Goal: Find specific page/section: Find specific page/section

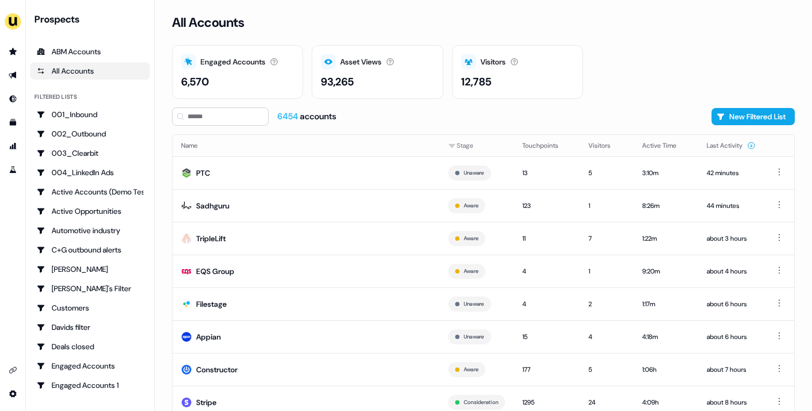
scroll to position [33, 0]
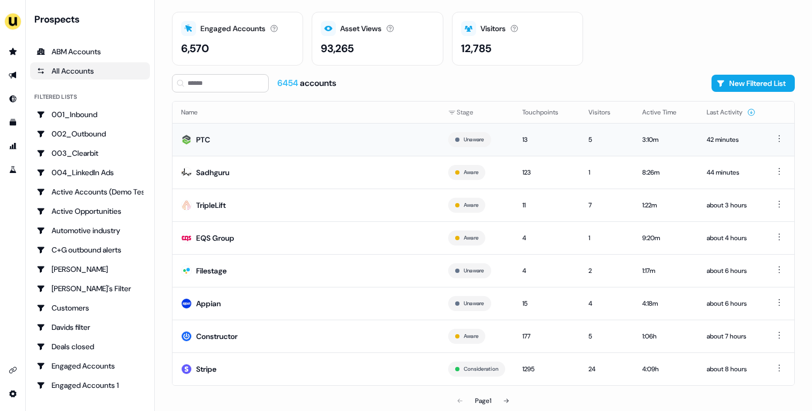
click at [298, 147] on td "PTC" at bounding box center [306, 139] width 267 height 33
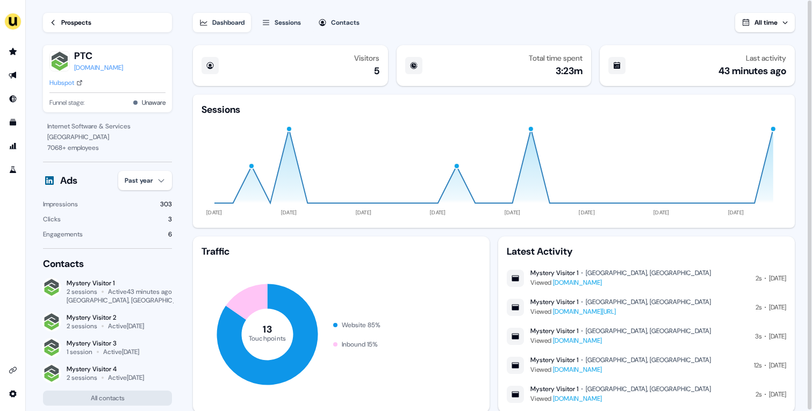
click at [91, 19] on div "Prospects" at bounding box center [76, 22] width 30 height 11
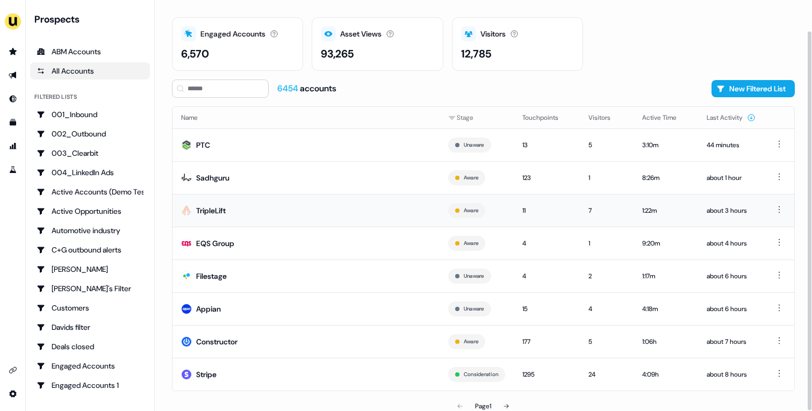
scroll to position [33, 0]
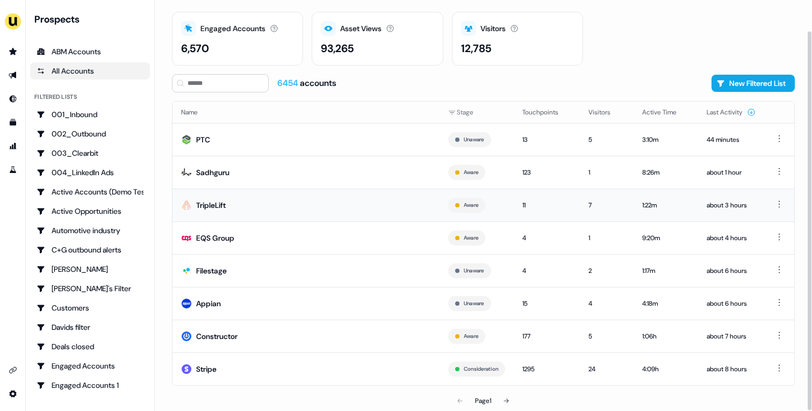
click at [366, 207] on td "TripleLift" at bounding box center [306, 205] width 267 height 33
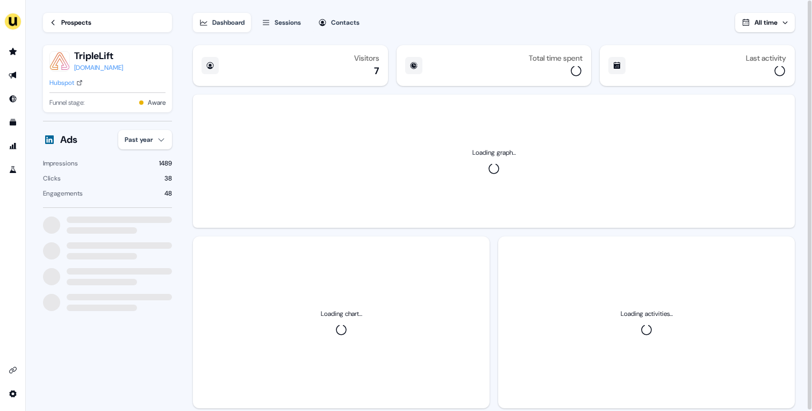
click at [172, 148] on div "Ads Past year" at bounding box center [107, 139] width 129 height 19
click at [161, 147] on html "For the best experience switch devices to a bigger screen. Go to Userled.io Loa…" at bounding box center [406, 205] width 812 height 411
click at [146, 201] on div "Last 30 days" at bounding box center [151, 197] width 63 height 17
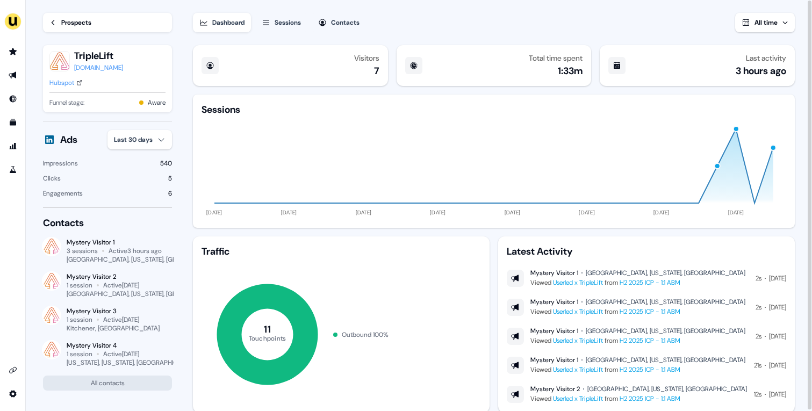
click at [103, 19] on link "Prospects" at bounding box center [107, 22] width 129 height 19
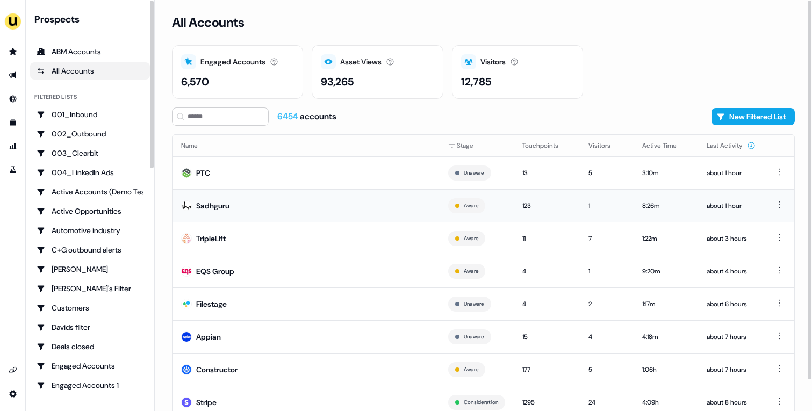
scroll to position [33, 0]
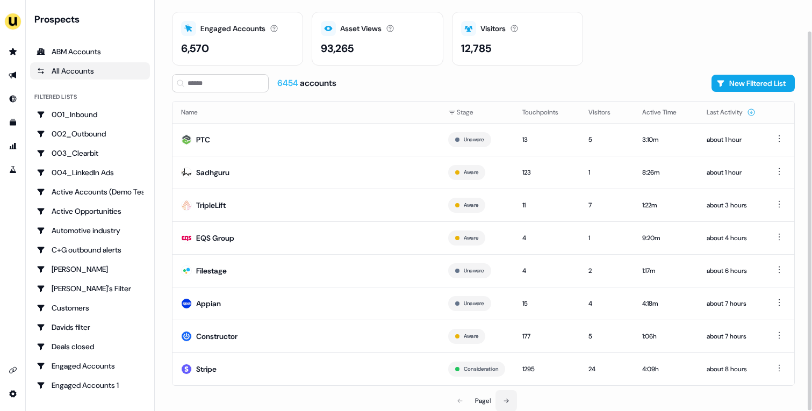
click at [505, 396] on button at bounding box center [507, 401] width 22 height 22
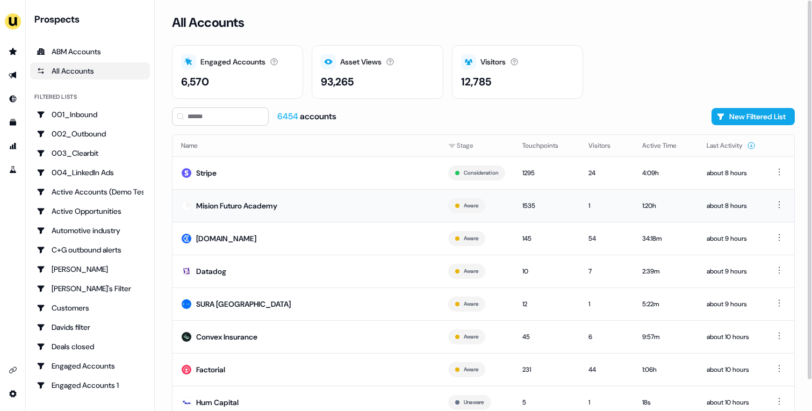
scroll to position [33, 0]
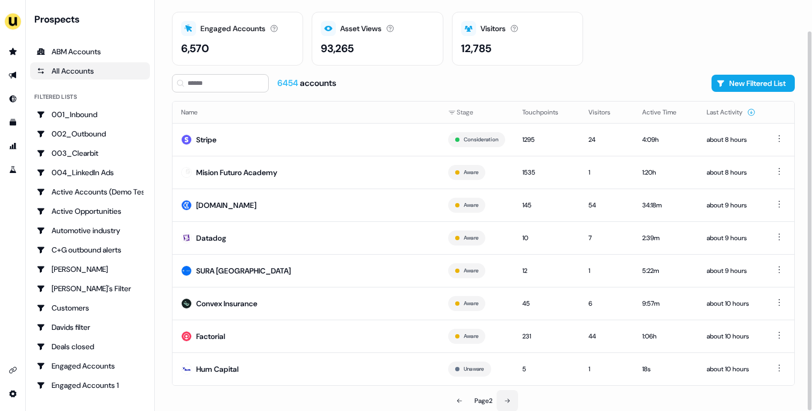
click at [507, 396] on button at bounding box center [508, 401] width 22 height 22
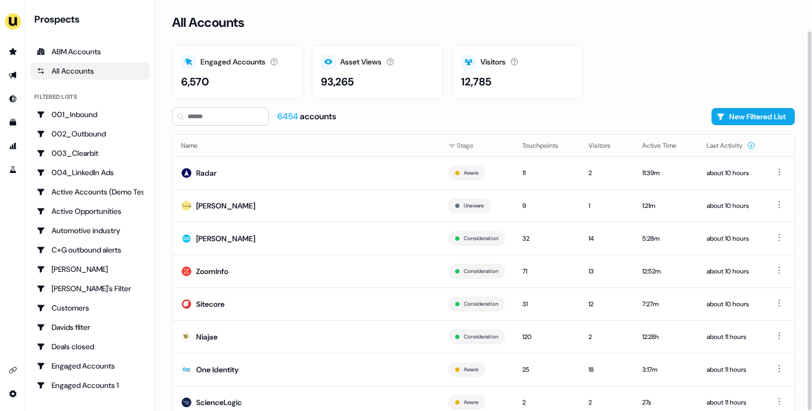
scroll to position [33, 0]
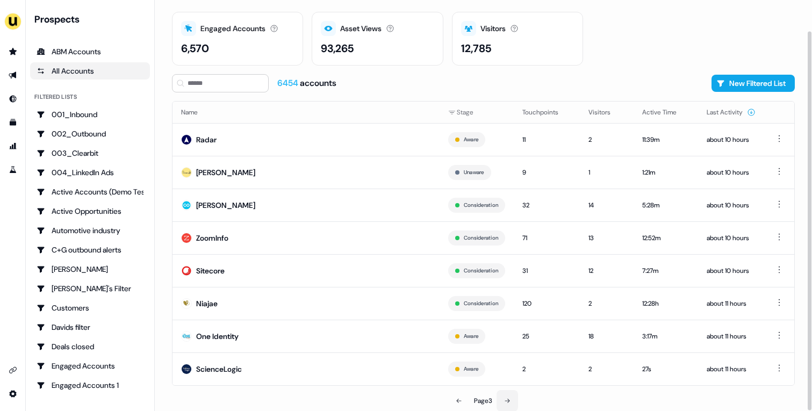
click at [509, 395] on button at bounding box center [508, 401] width 22 height 22
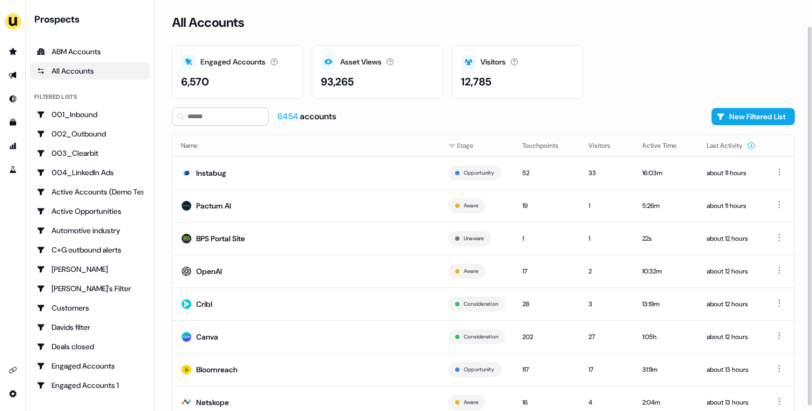
scroll to position [33, 0]
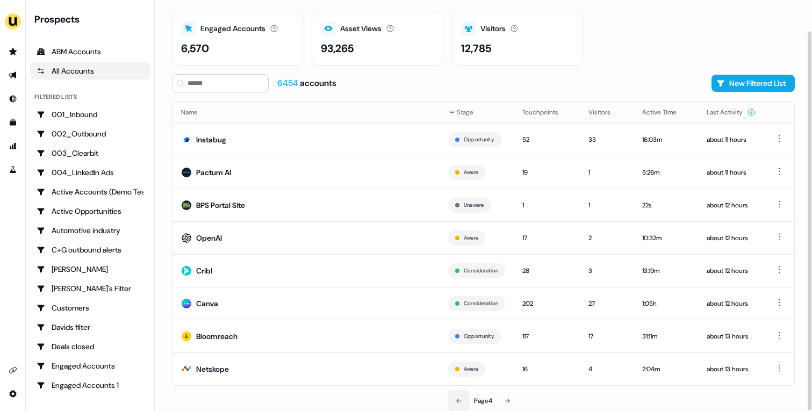
click at [457, 402] on icon at bounding box center [459, 401] width 6 height 6
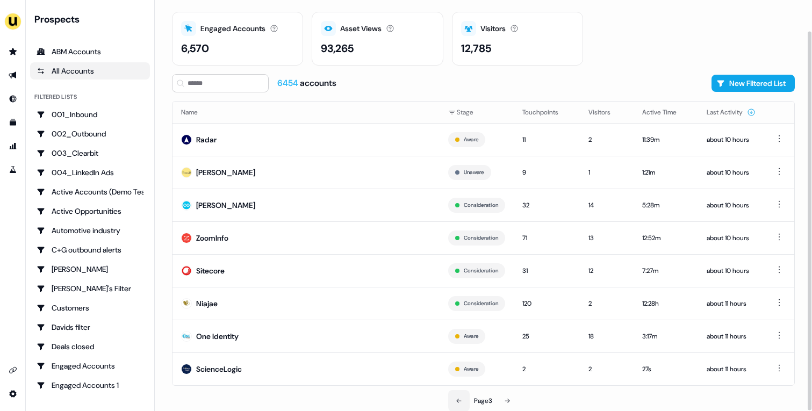
click at [457, 402] on icon at bounding box center [459, 401] width 6 height 6
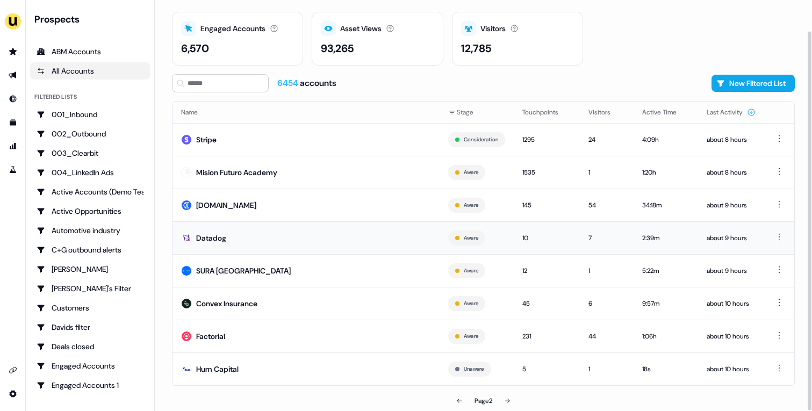
click at [304, 250] on td "Datadog" at bounding box center [306, 238] width 267 height 33
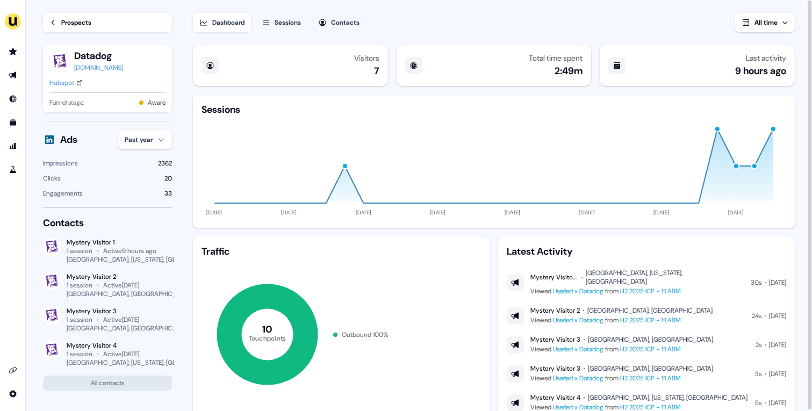
click at [74, 23] on div "Prospects" at bounding box center [76, 22] width 30 height 11
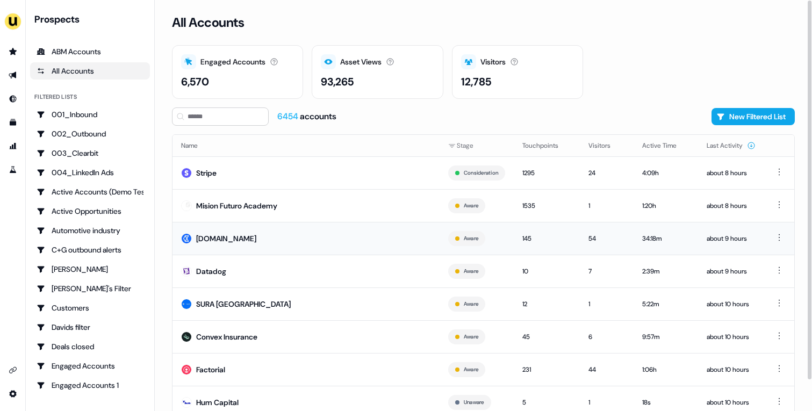
click at [297, 233] on td "Checkout.com" at bounding box center [306, 238] width 267 height 33
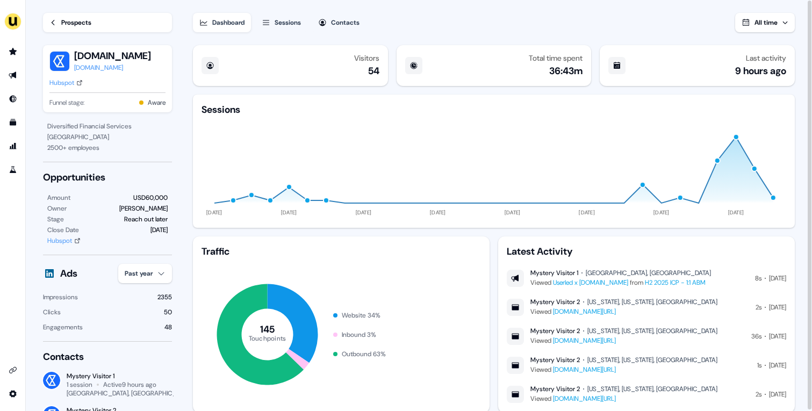
click at [106, 23] on link "Prospects" at bounding box center [107, 22] width 129 height 19
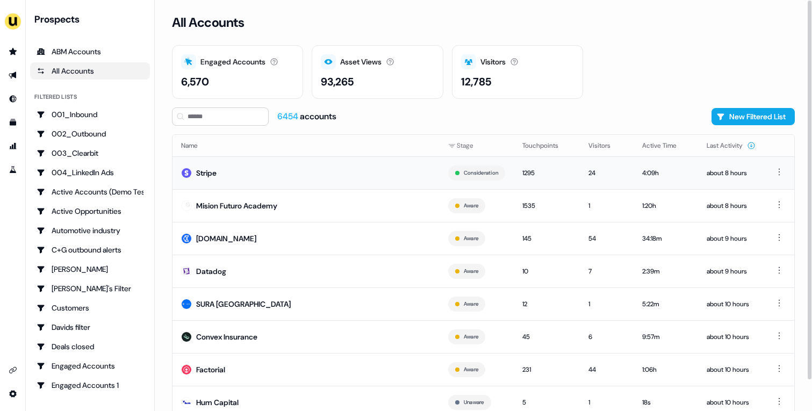
click at [270, 174] on td "Stripe" at bounding box center [306, 172] width 267 height 33
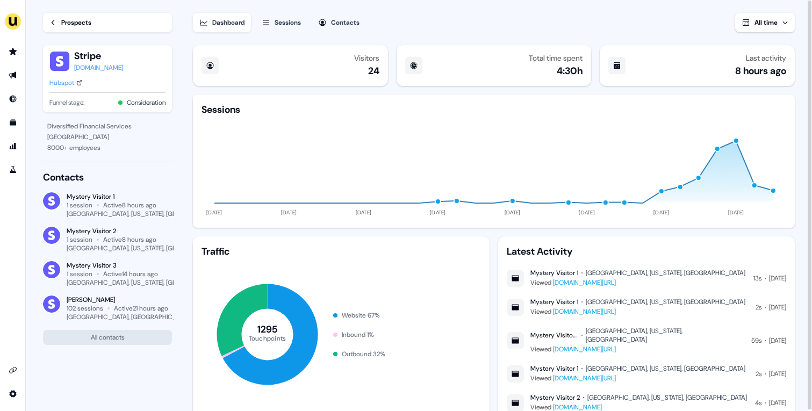
click at [70, 28] on link "Prospects" at bounding box center [107, 22] width 129 height 19
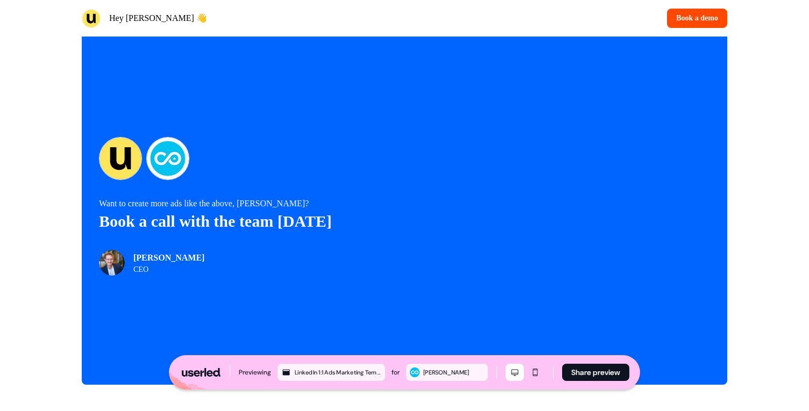
scroll to position [2218, 0]
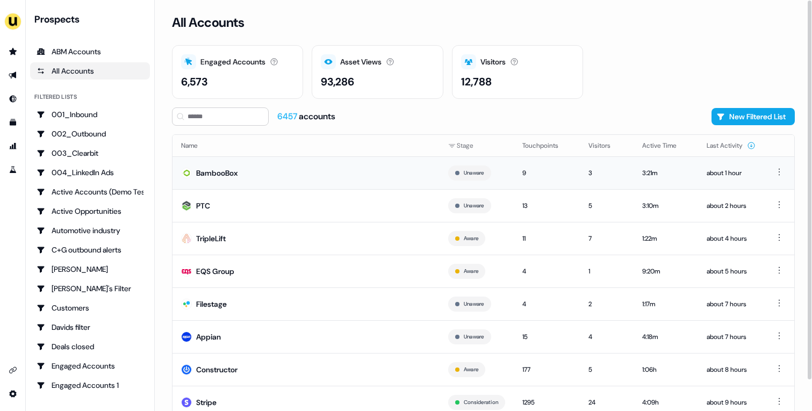
click at [290, 174] on td "BambooBox" at bounding box center [306, 172] width 267 height 33
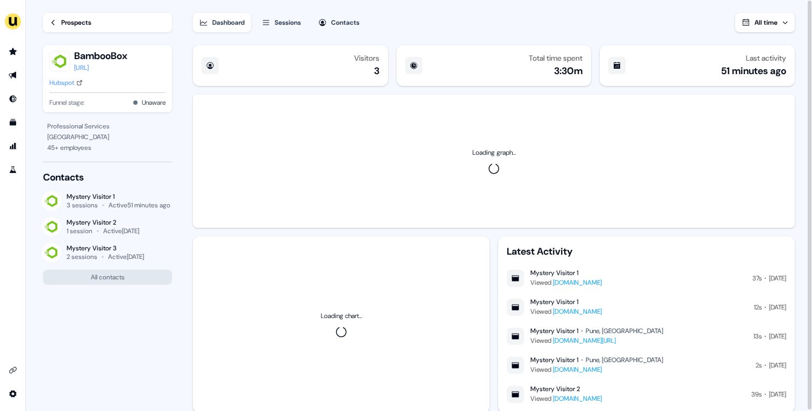
scroll to position [31, 0]
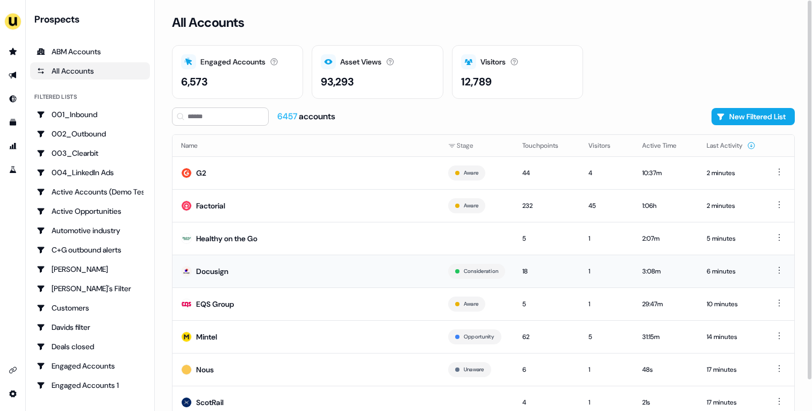
click at [311, 261] on td "Docusign" at bounding box center [306, 271] width 267 height 33
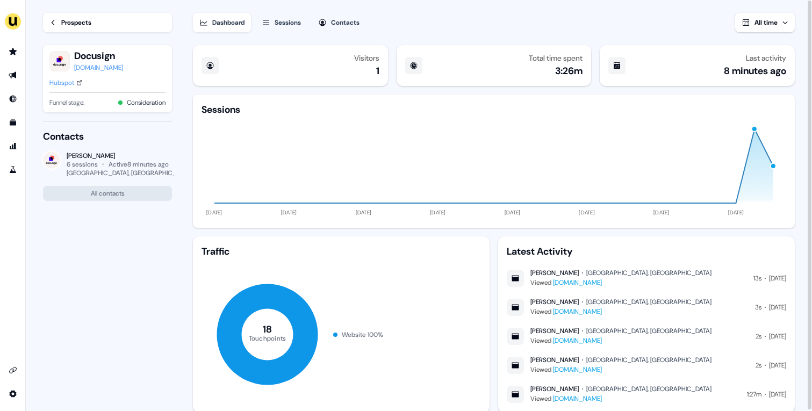
click at [293, 22] on div "Sessions" at bounding box center [288, 22] width 26 height 11
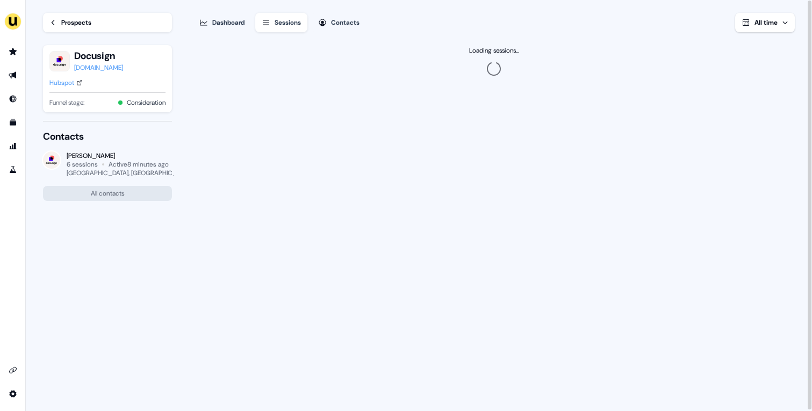
click at [66, 83] on div "Hubspot" at bounding box center [61, 82] width 25 height 11
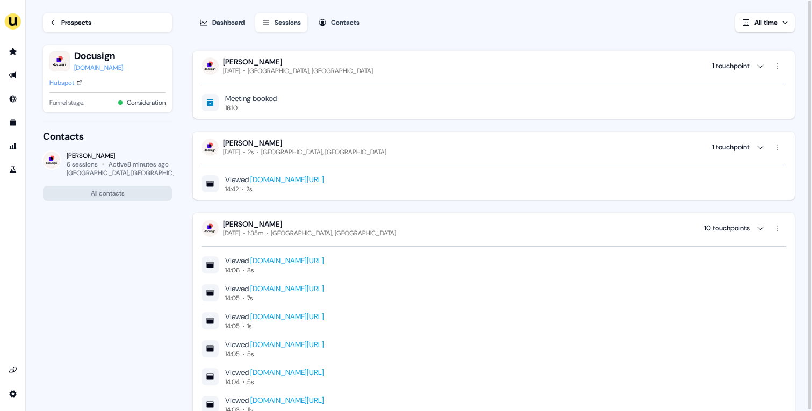
scroll to position [303, 0]
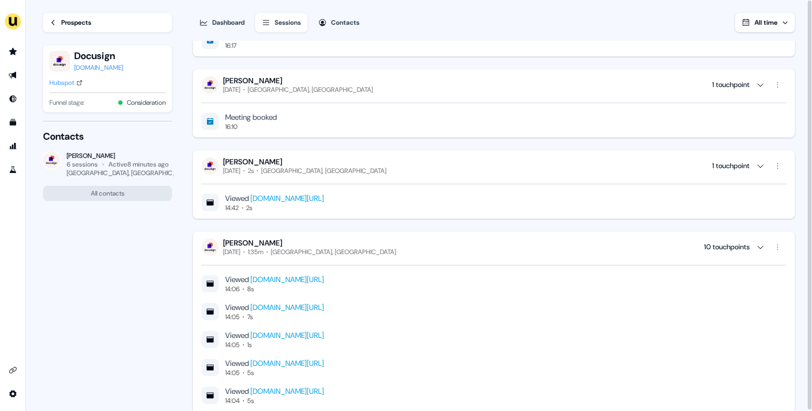
click at [80, 20] on div "Prospects" at bounding box center [76, 22] width 30 height 11
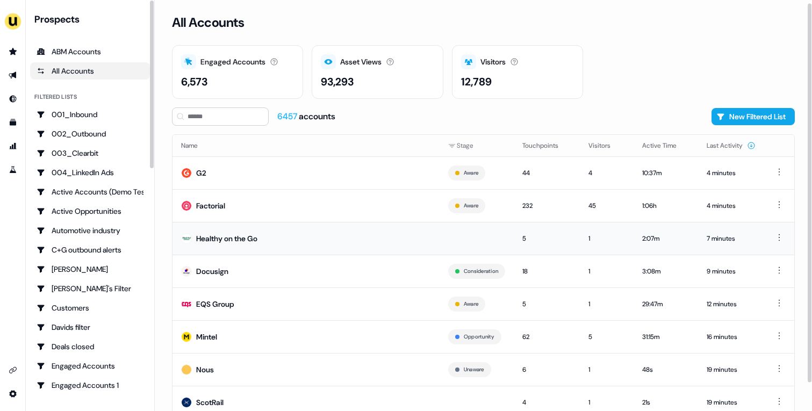
scroll to position [33, 0]
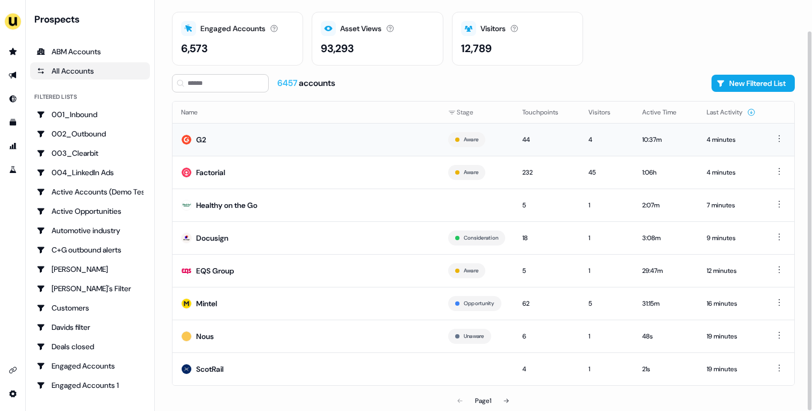
click at [288, 146] on td "G2" at bounding box center [306, 139] width 267 height 33
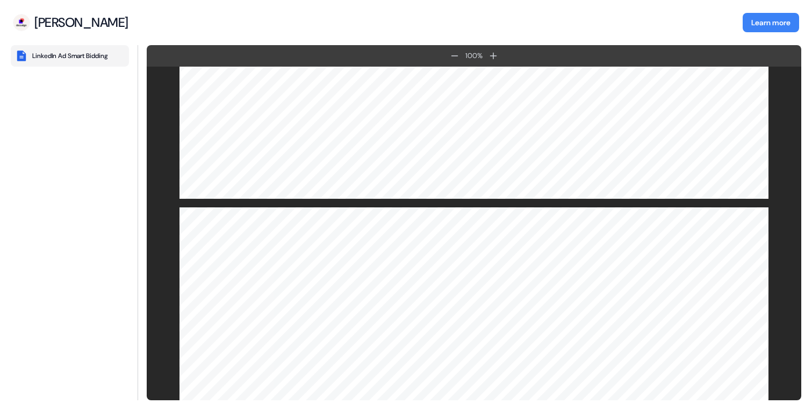
scroll to position [1714, 0]
